Goal: Complete application form

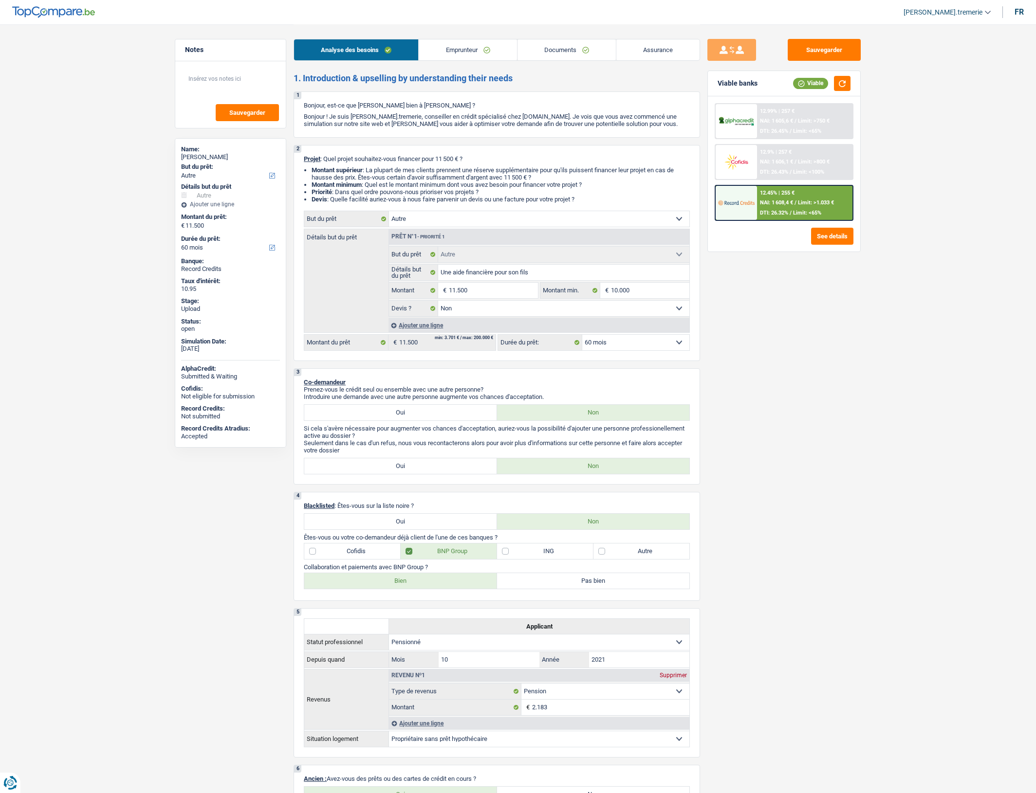
select select "other"
select select "60"
select select "other"
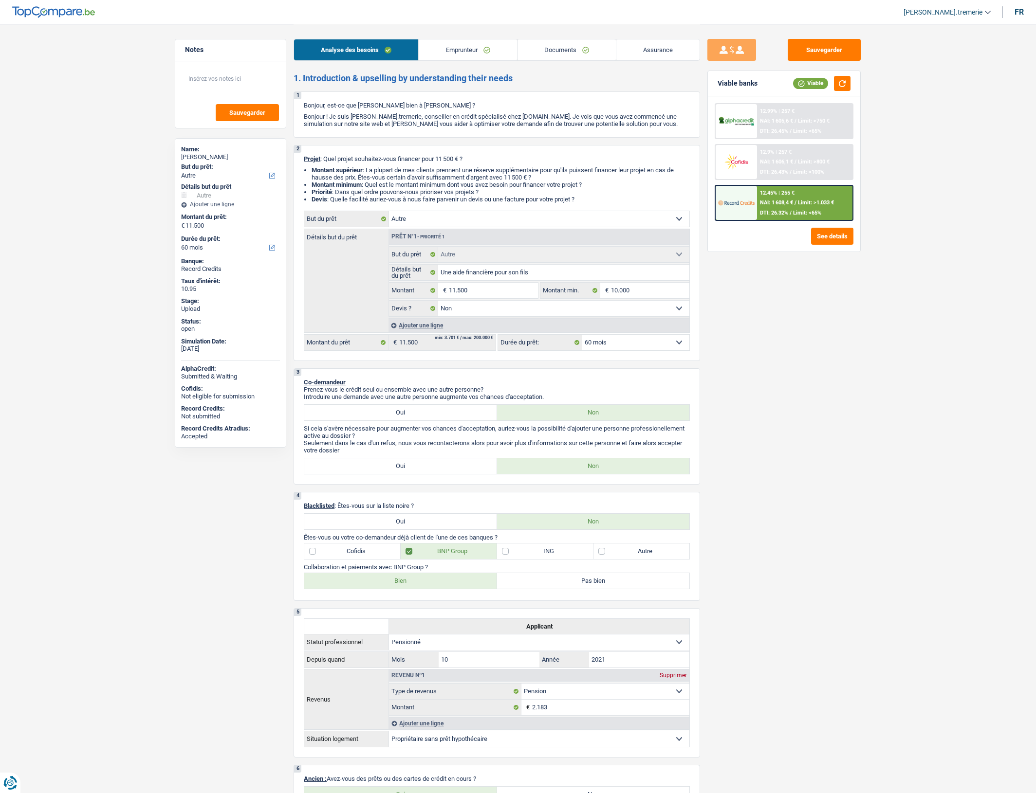
select select "false"
select select "60"
select select "retired"
select select "pension"
select select "ownerWithoutMortgage"
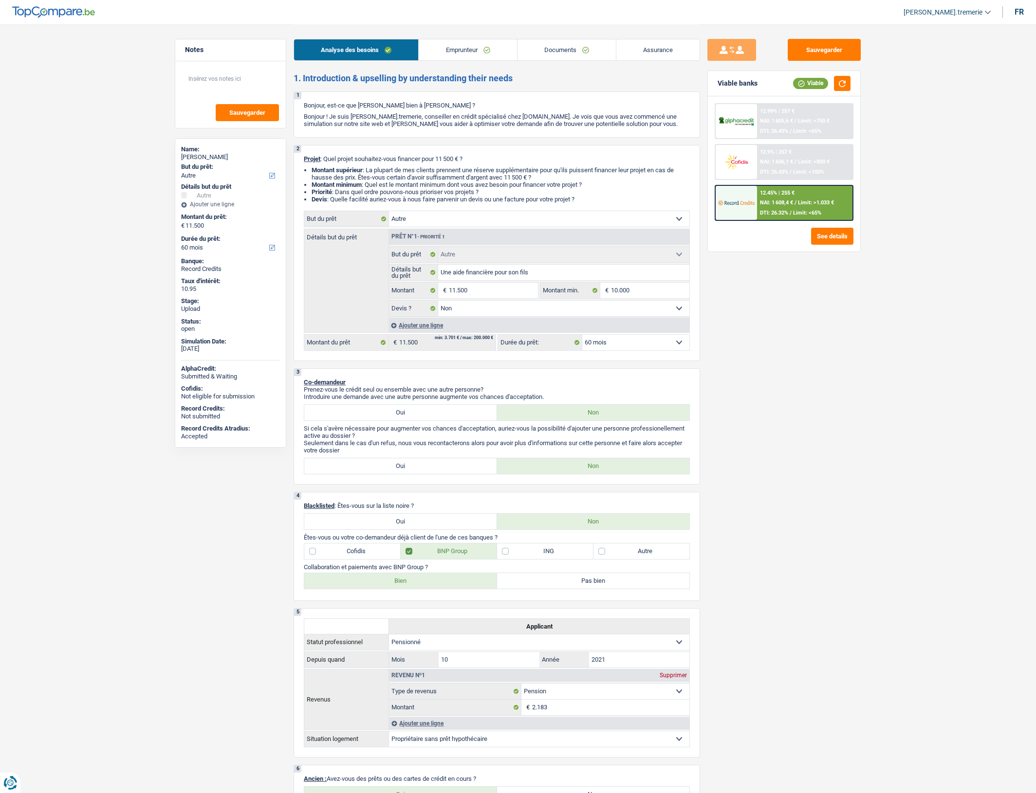
select select "renovationLoan"
select select "120"
select select "other"
select select "false"
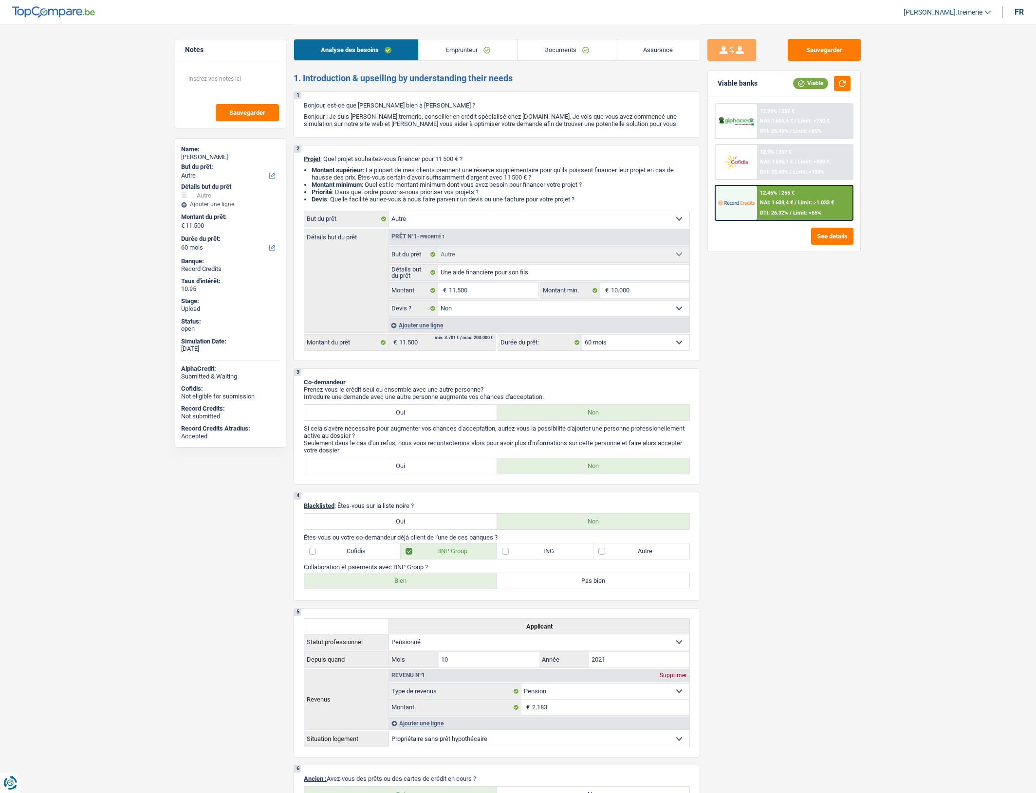
select select "60"
click at [426, 332] on div "Ajouter une ligne" at bounding box center [538, 325] width 301 height 14
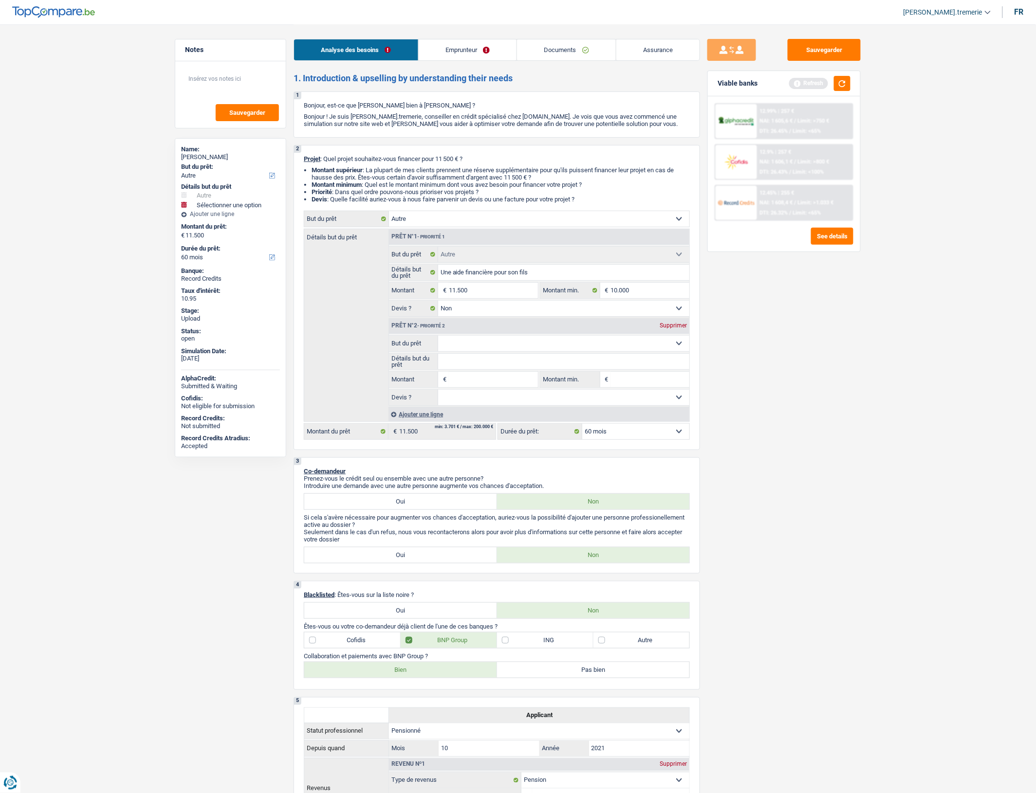
click at [458, 387] on input "Montant" at bounding box center [493, 380] width 89 height 16
type input "1"
type input "10"
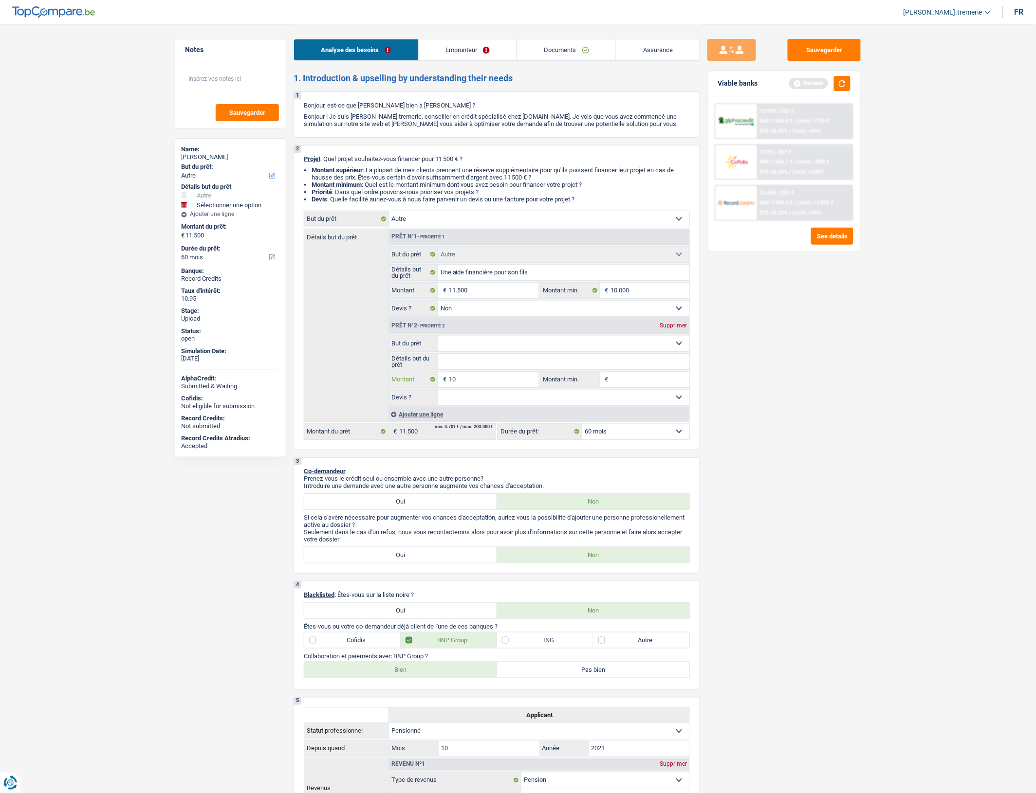
type input "104"
type input "1.045"
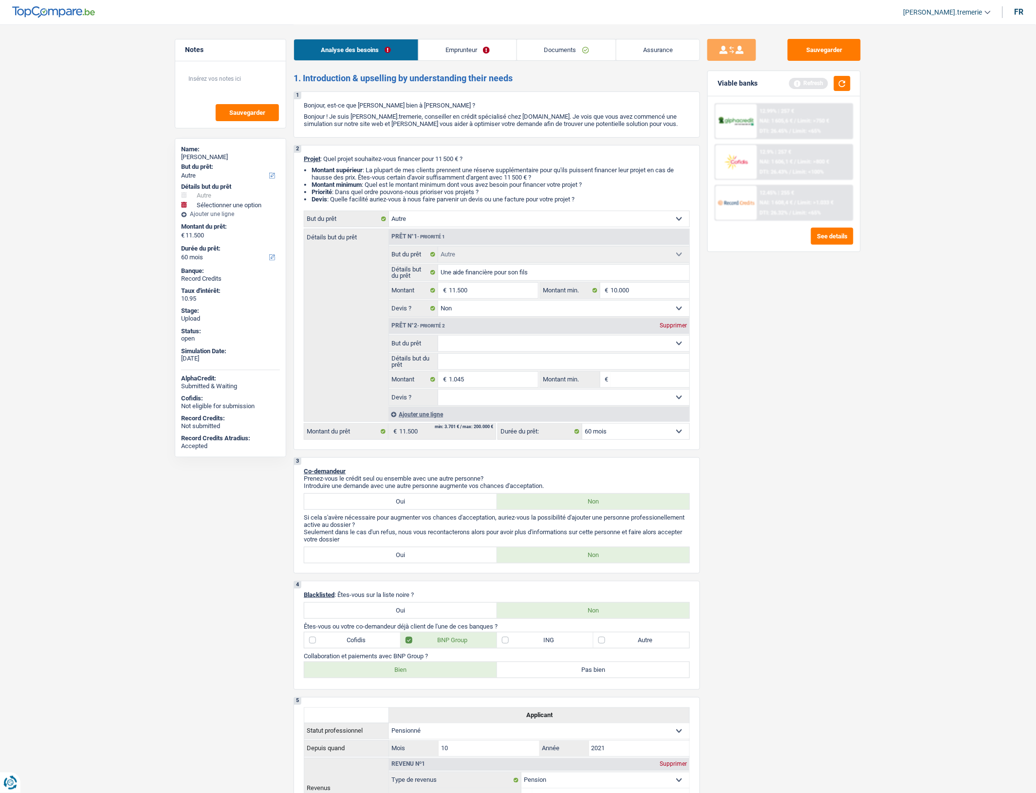
type input "12.545"
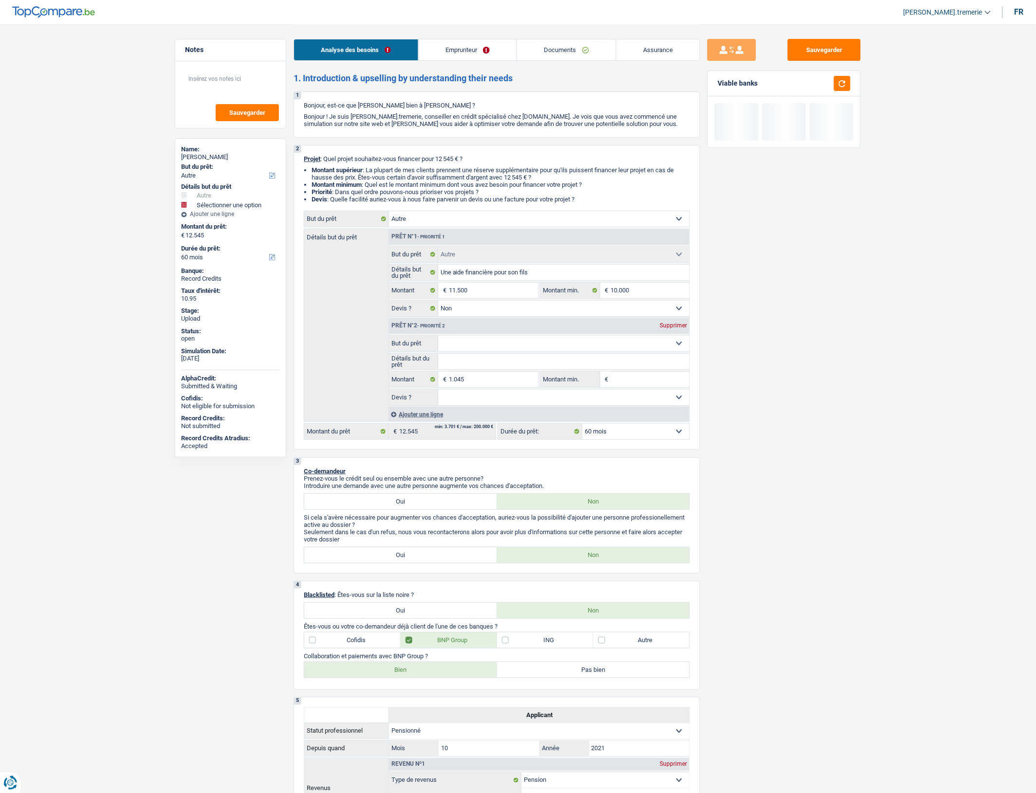
click at [456, 351] on select "Confort maison: meubles, textile, peinture, électroménager, outillage non-profe…" at bounding box center [564, 344] width 252 height 16
select select "insurance"
click at [438, 343] on select "Confort maison: meubles, textile, peinture, électroménager, outillage non-profe…" at bounding box center [564, 344] width 252 height 16
select select "insurance"
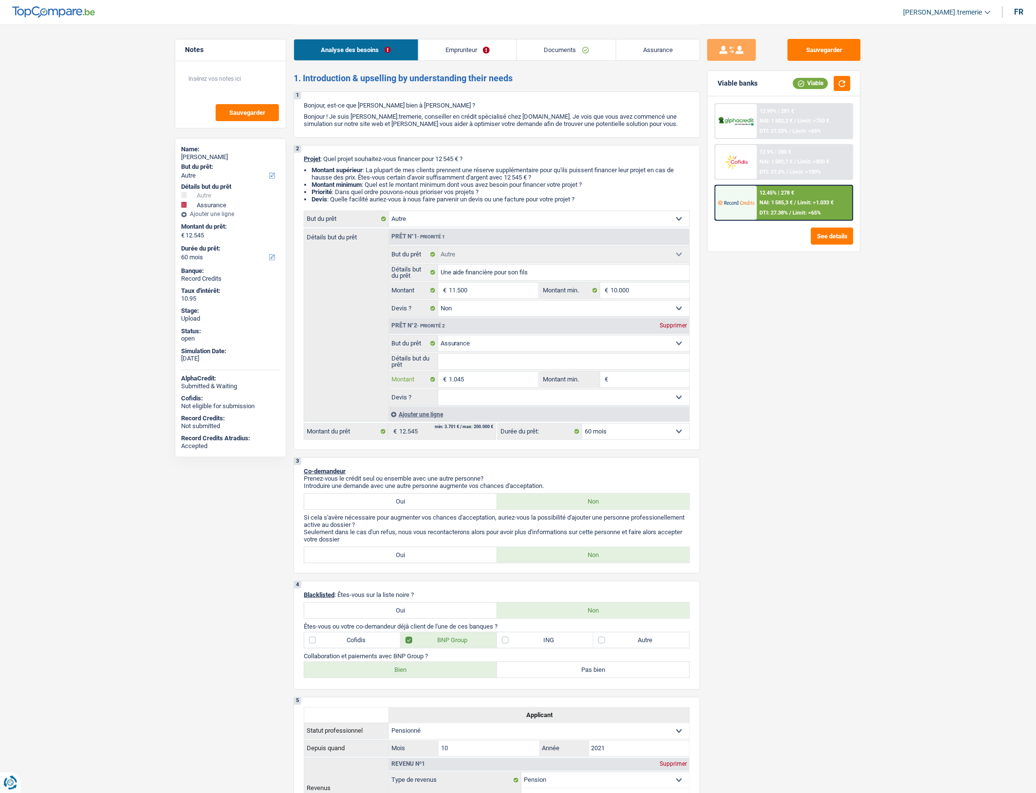
click at [460, 383] on input "1.045" at bounding box center [493, 380] width 89 height 16
type input "105"
type input "1.095"
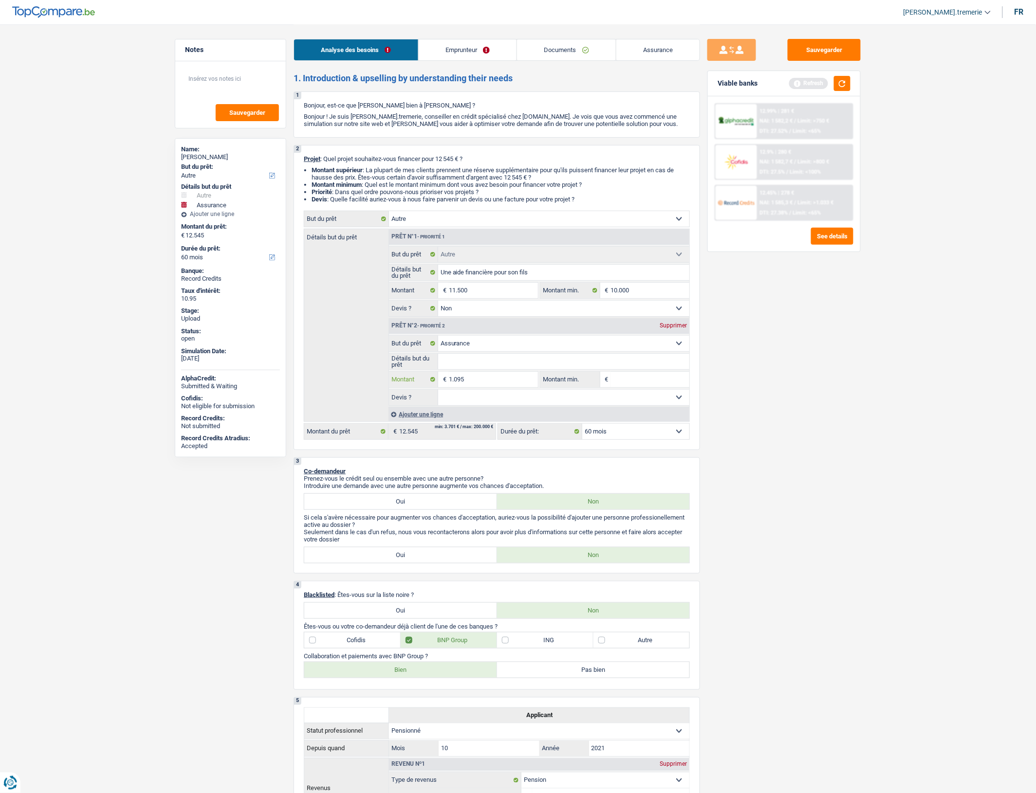
type input "1.095"
type input "12.595"
click at [752, 432] on div "Sauvegarder Viable banks Refresh 12.99% | 281 € NAI: 1 582,2 € / Limit: >750 € …" at bounding box center [784, 408] width 168 height 739
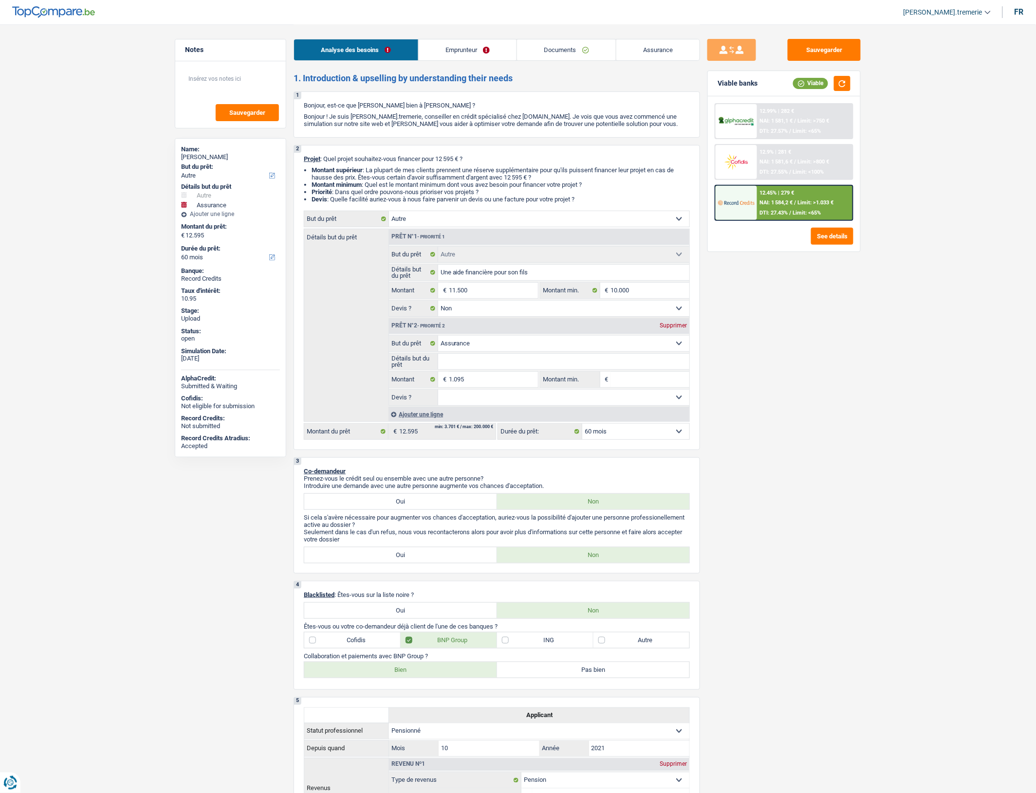
click at [775, 203] on span "NAI: 1 584,2 €" at bounding box center [776, 203] width 33 height 6
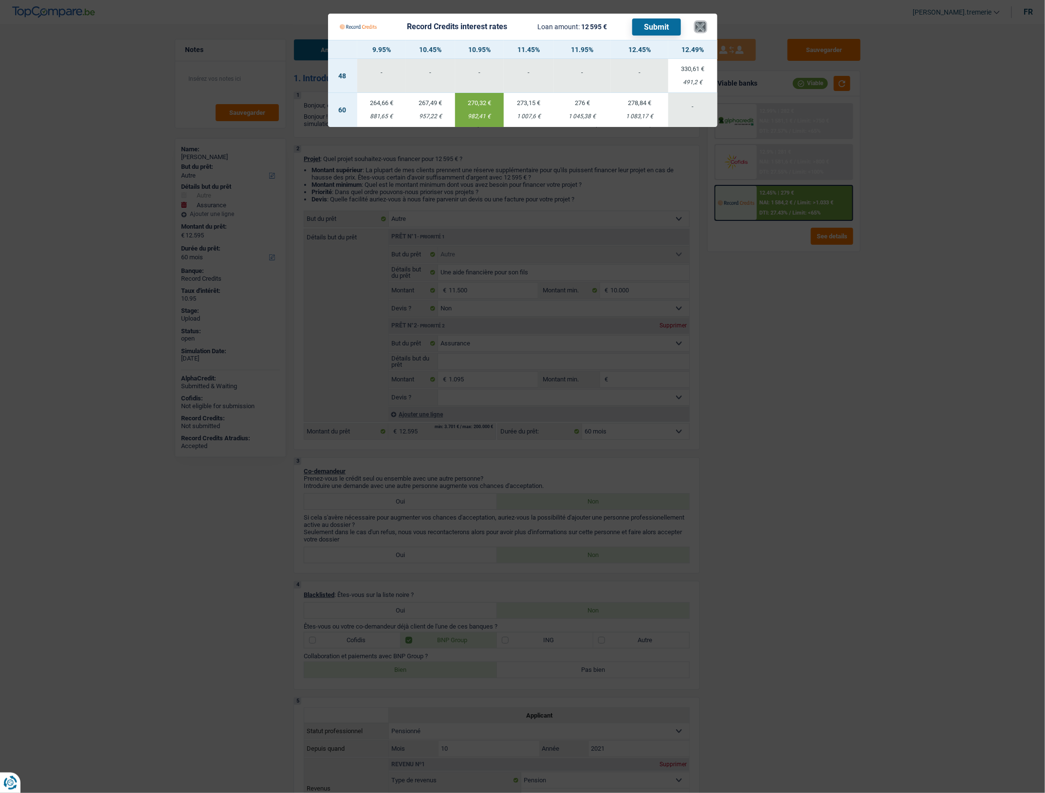
click at [696, 28] on button "×" at bounding box center [701, 27] width 10 height 10
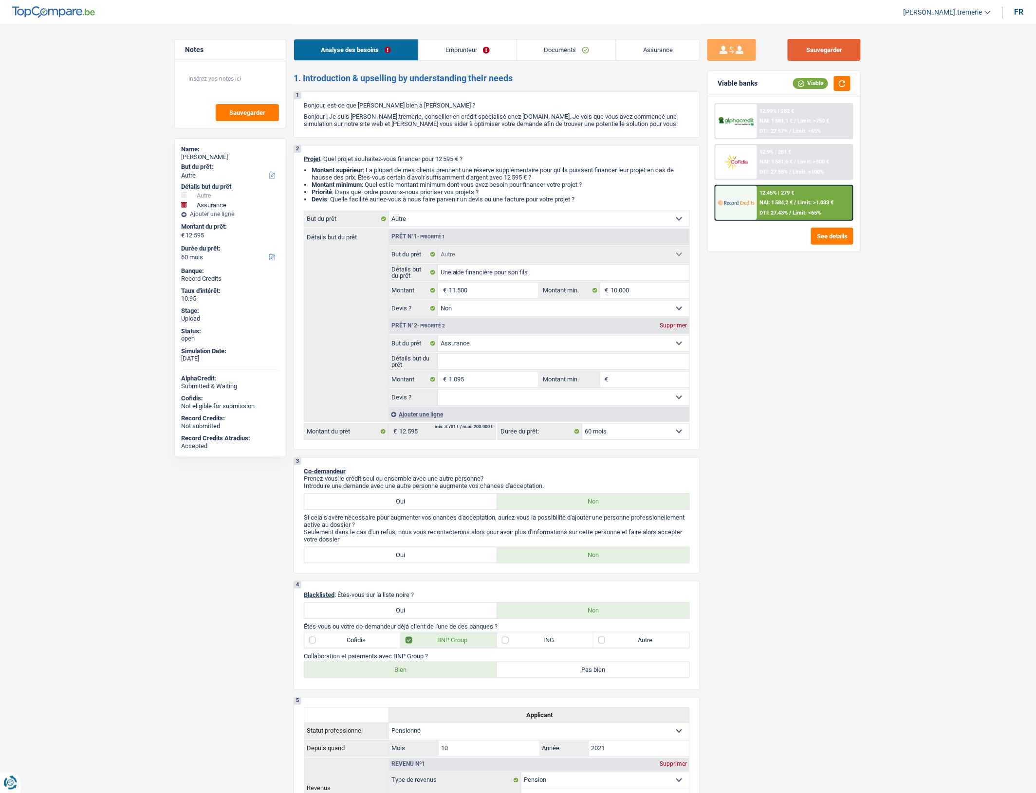
click at [818, 55] on button "Sauvegarder" at bounding box center [824, 50] width 73 height 22
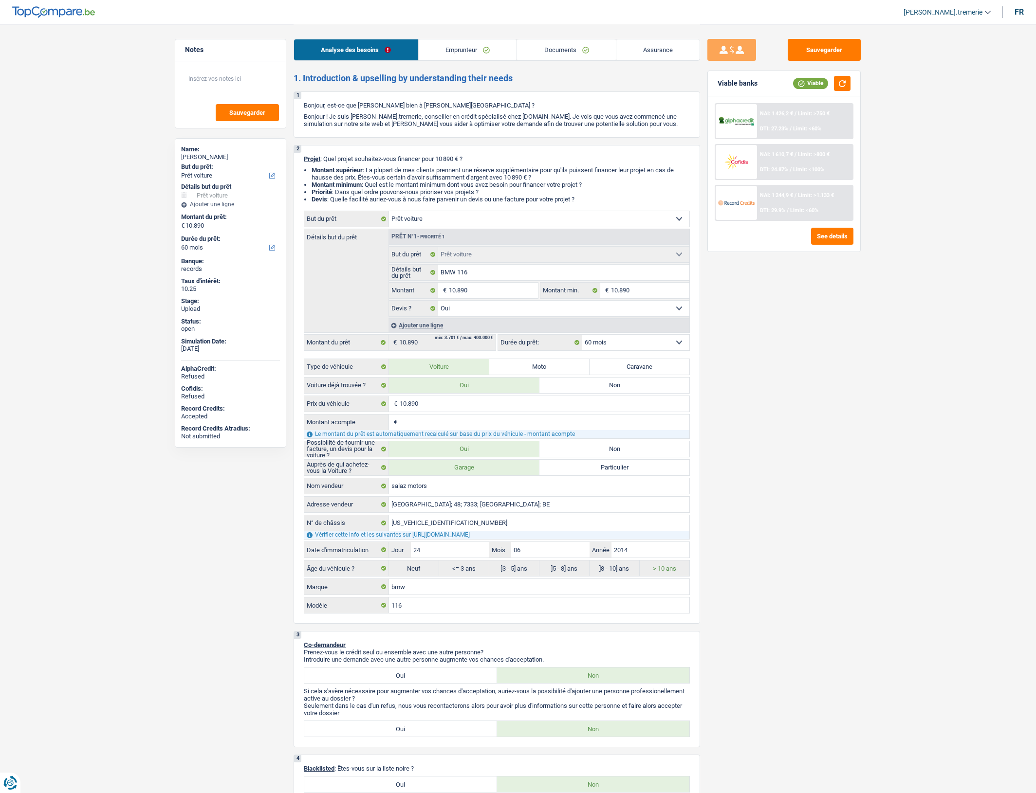
select select "car"
select select "60"
select select "car"
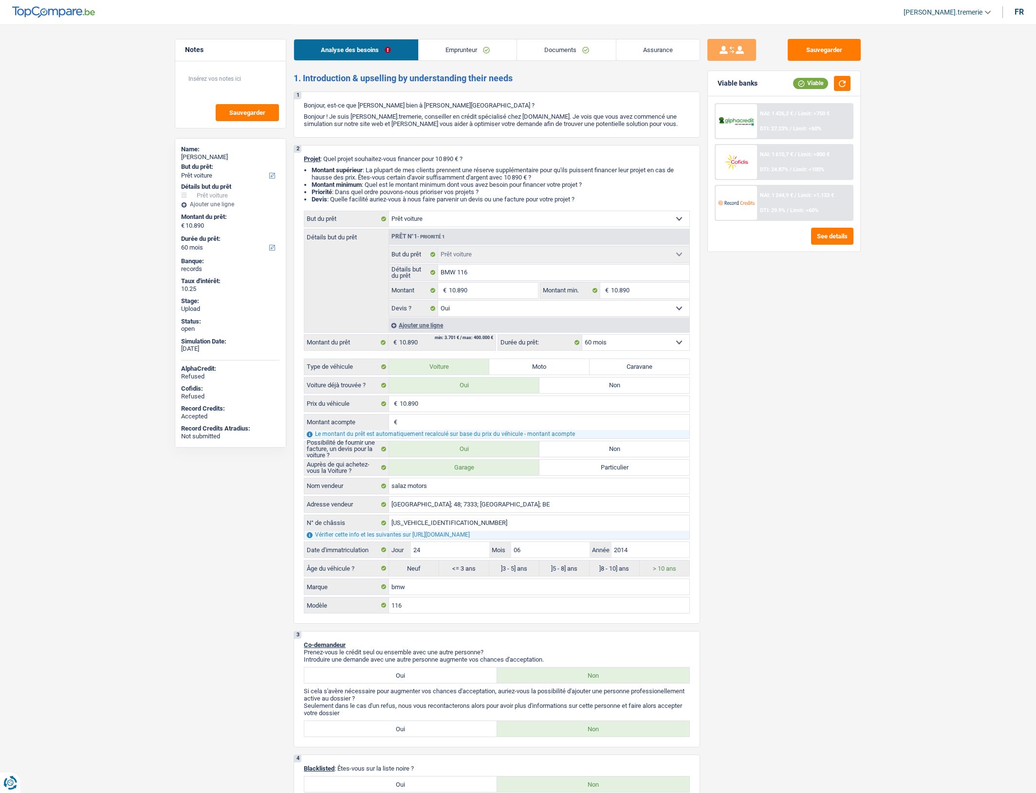
select select "yes"
select select "60"
select select "invalid"
select select "disabilityPension"
select select "familyAllowances"
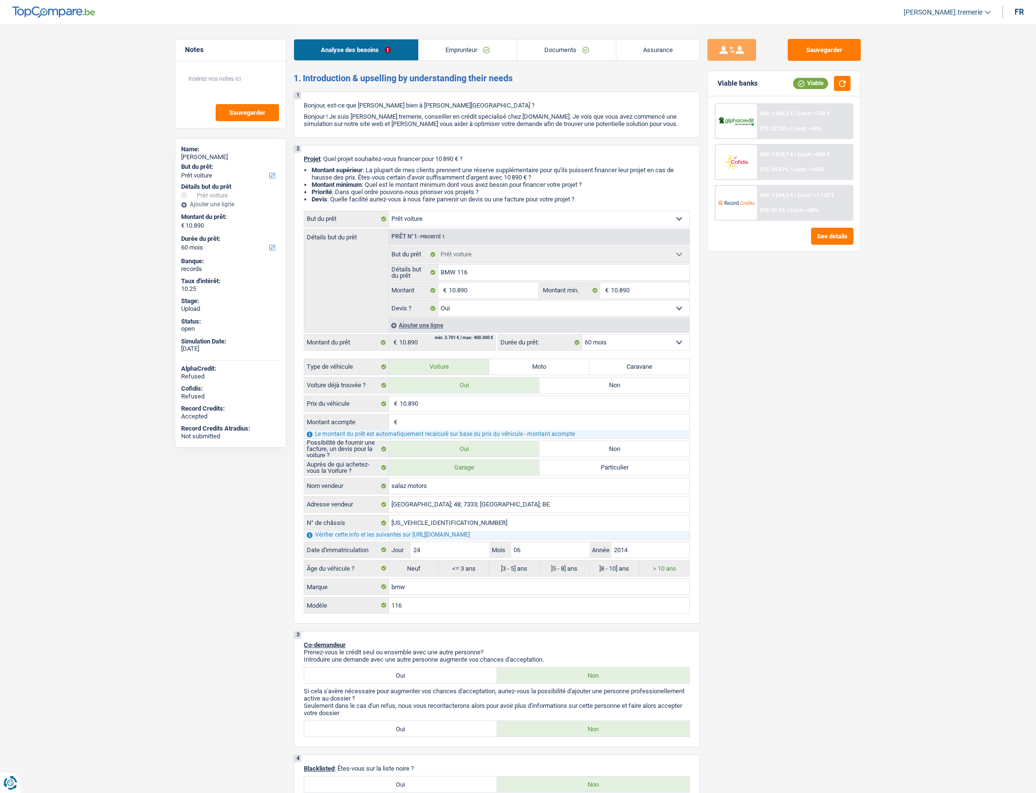
select select "rents"
select select "car"
select select "yes"
select select "60"
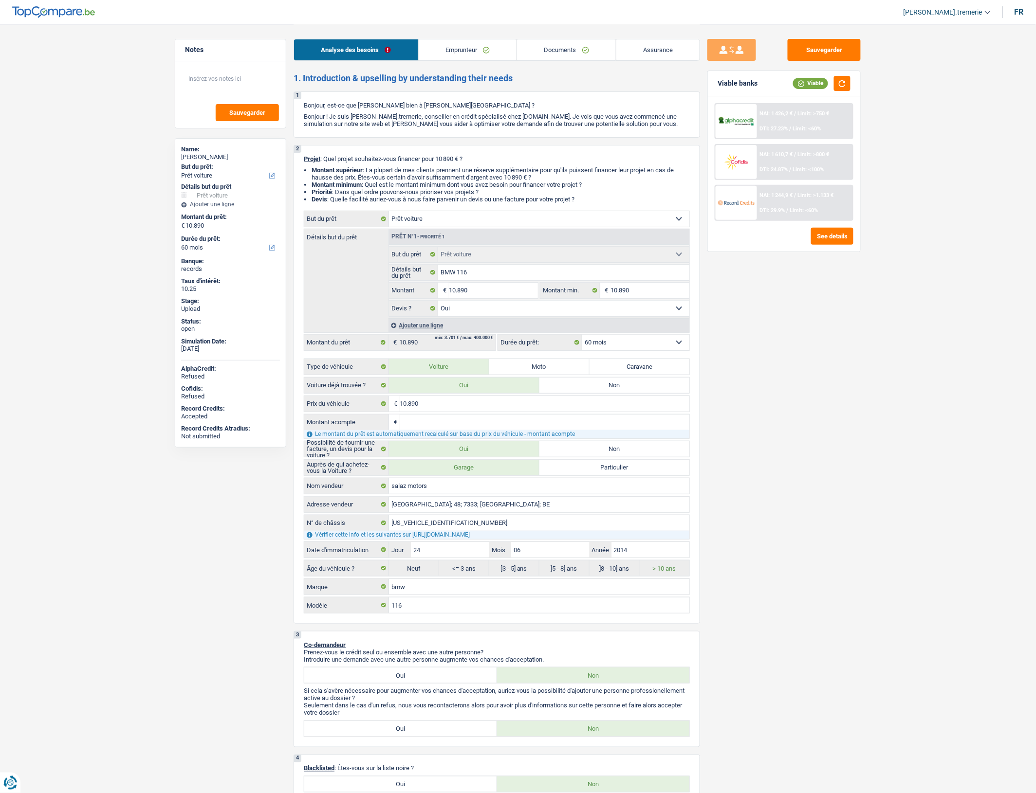
click at [423, 331] on div "Ajouter une ligne" at bounding box center [538, 325] width 301 height 14
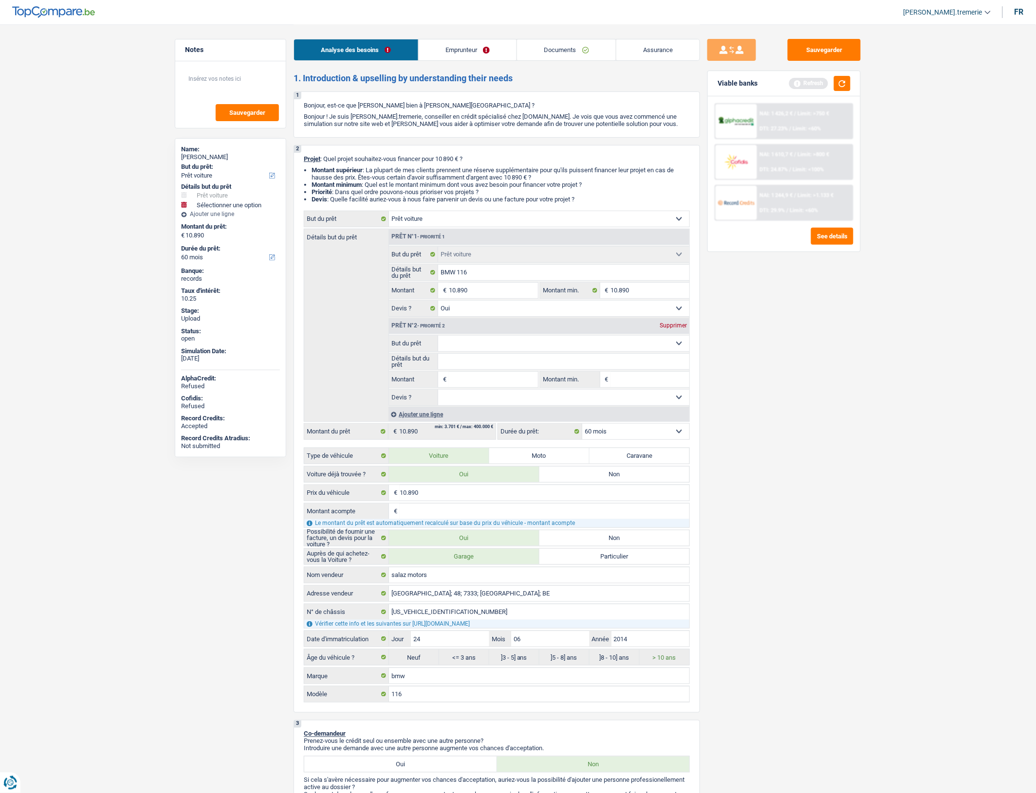
click at [482, 351] on select "Confort maison: meubles, textile, peinture, électroménager, outillage non-profe…" at bounding box center [564, 344] width 252 height 16
select select "insurance"
click at [438, 343] on select "Confort maison: meubles, textile, peinture, électroménager, outillage non-profe…" at bounding box center [564, 344] width 252 height 16
select select "insurance"
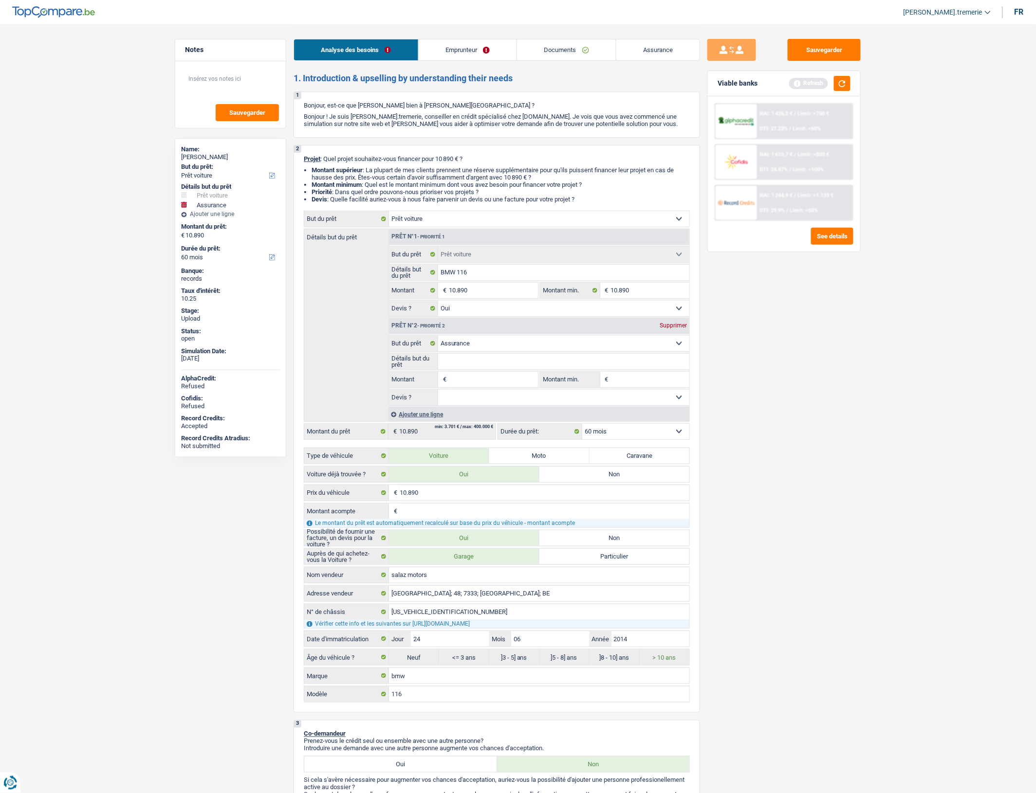
click at [475, 385] on input "Montant" at bounding box center [493, 380] width 89 height 16
type input "4"
type input "5"
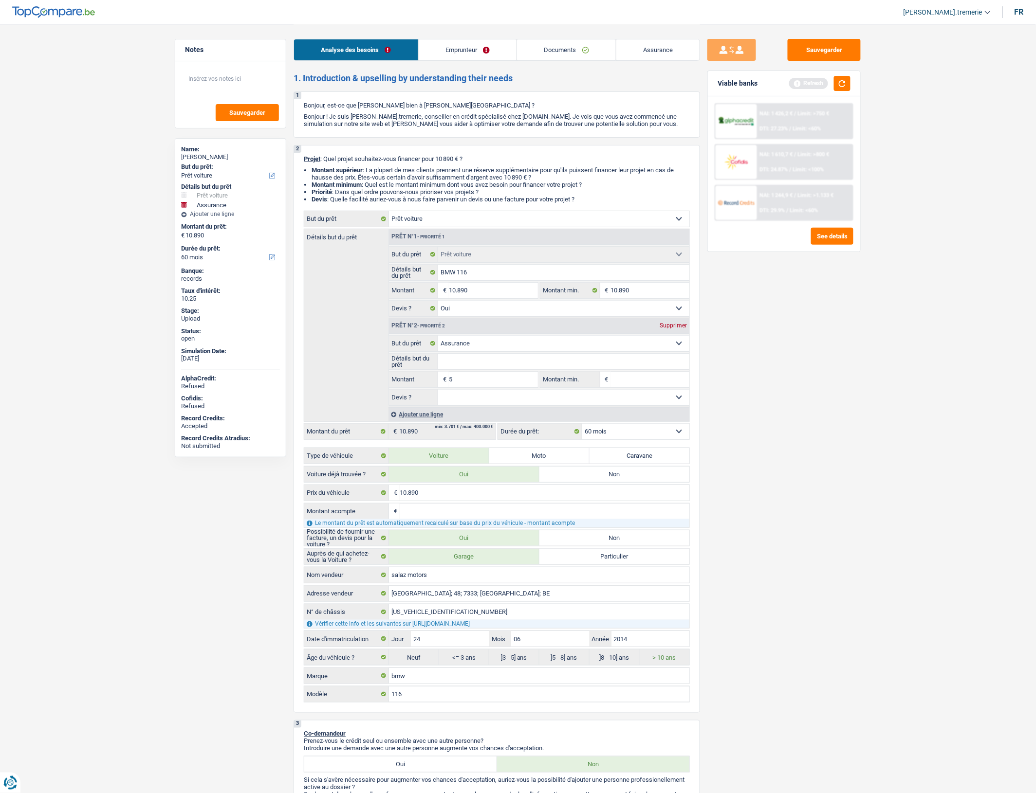
type input "55"
type input "556"
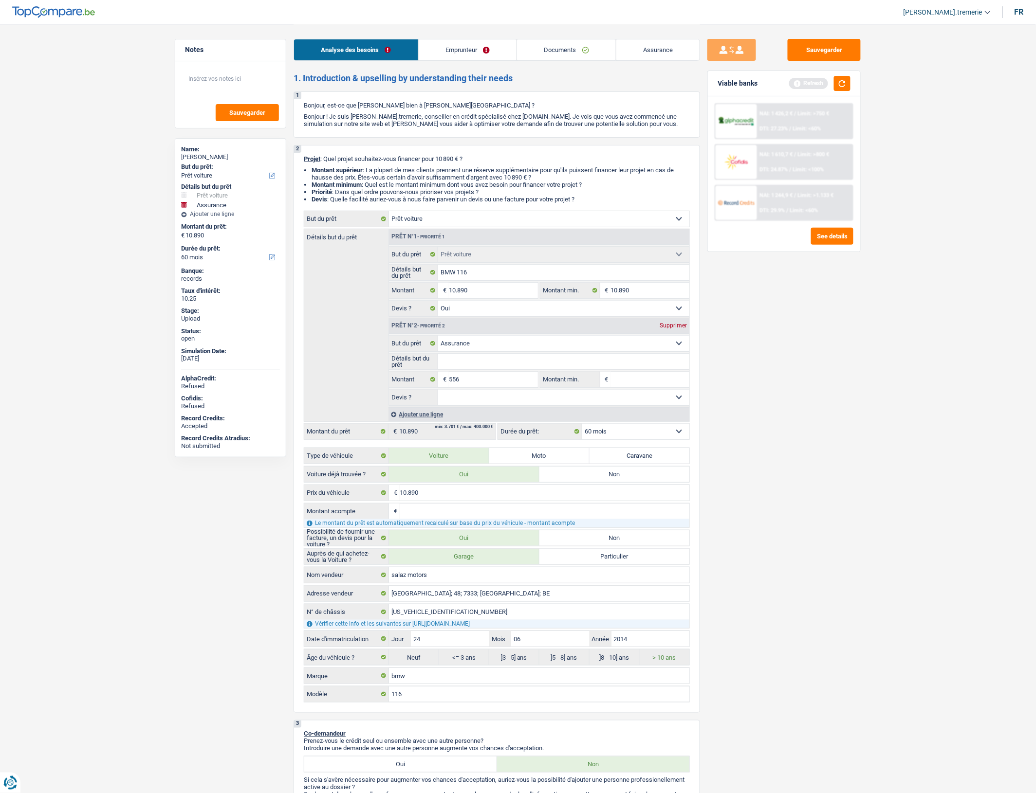
type input "11.446"
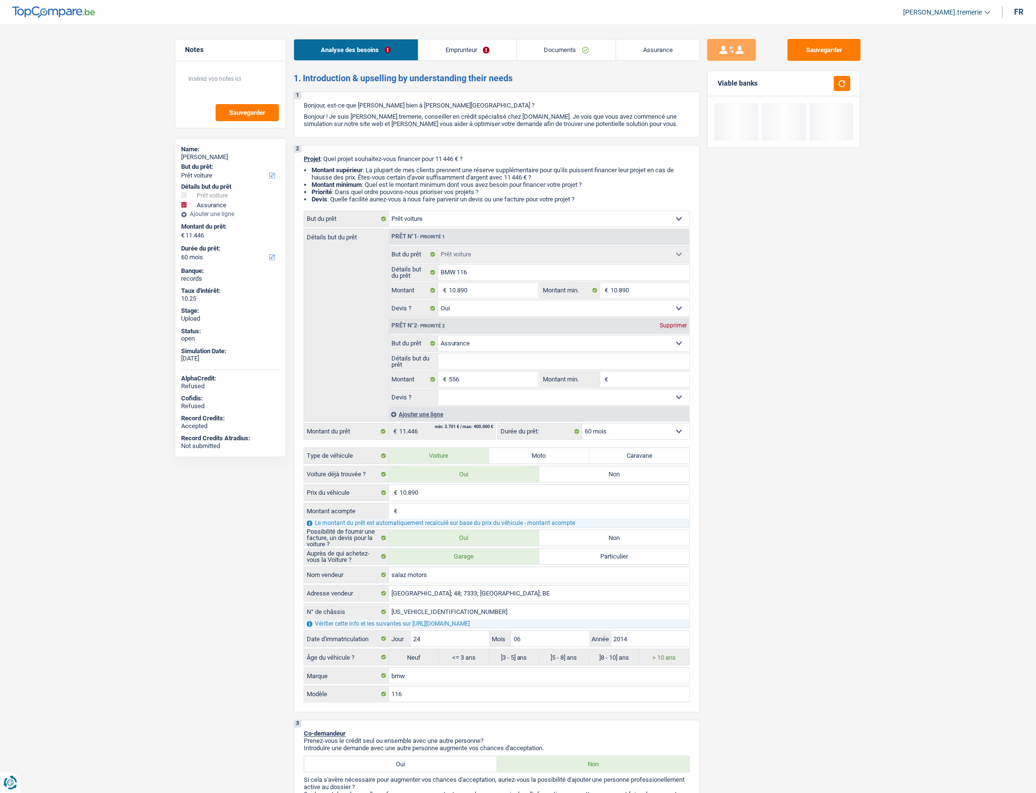
click at [772, 393] on div "Sauvegarder Viable banks" at bounding box center [784, 408] width 168 height 739
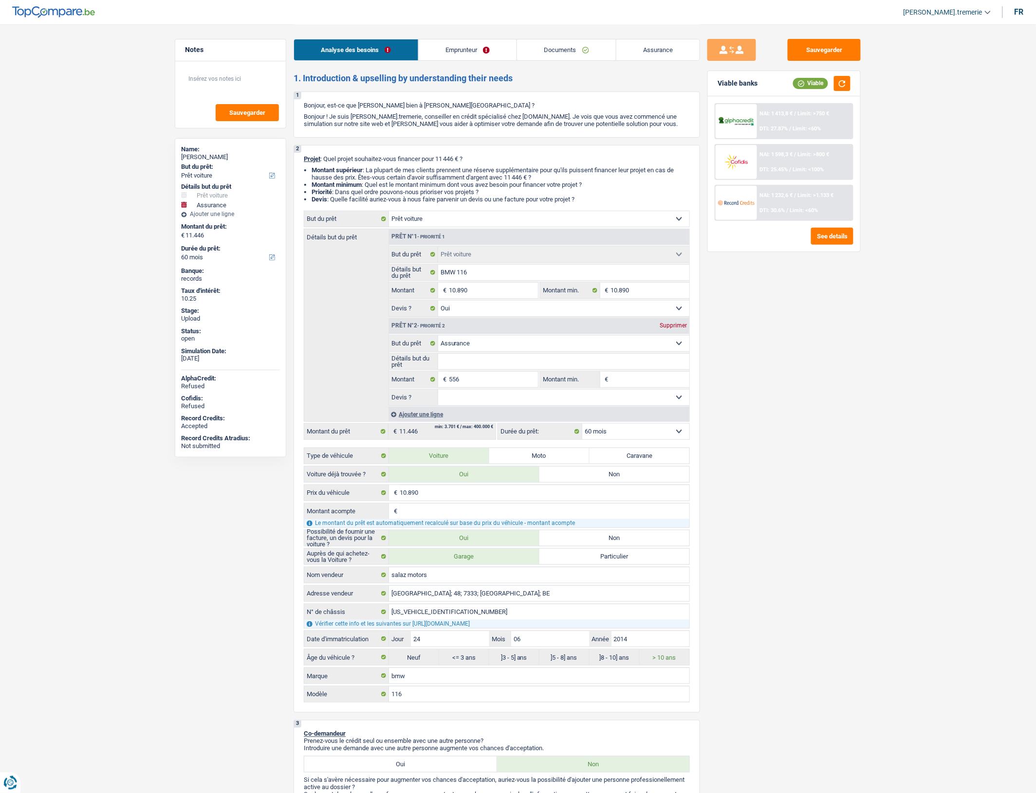
click at [787, 203] on div "NAI: 1 232,6 € / Limit: >1.133 € DTI: 30.6% / Limit: <60%" at bounding box center [805, 203] width 96 height 34
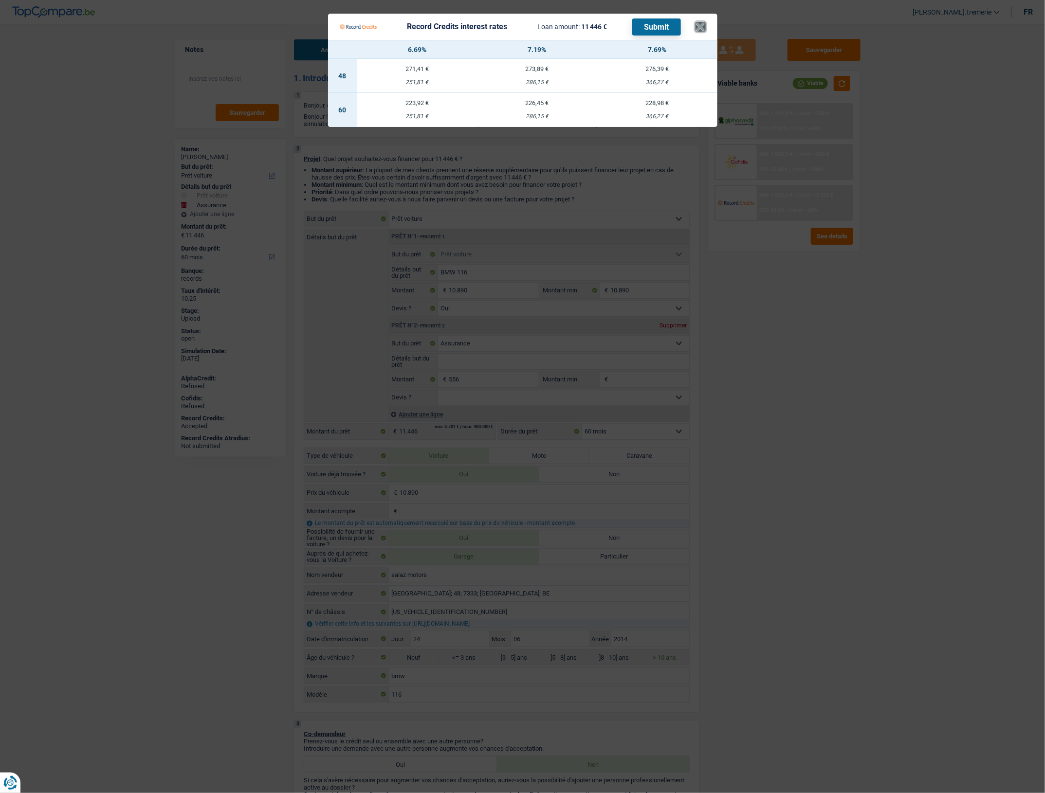
click at [703, 25] on button "×" at bounding box center [701, 27] width 10 height 10
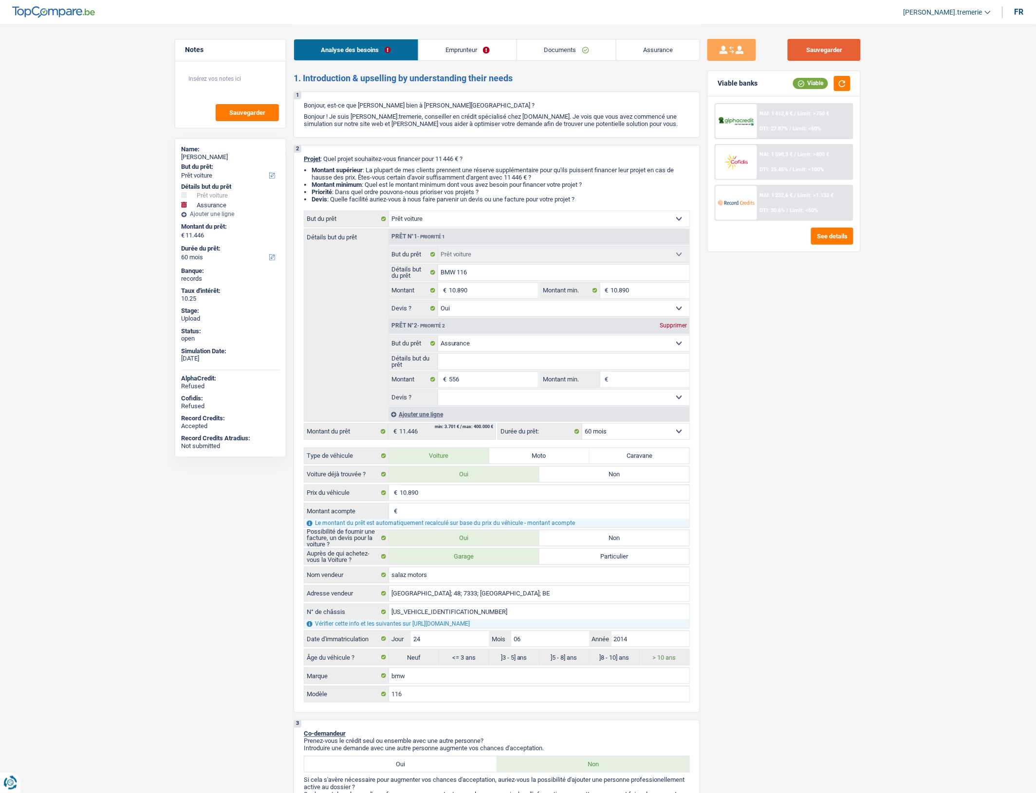
click at [838, 54] on button "Sauvegarder" at bounding box center [824, 50] width 73 height 22
